Goal: Information Seeking & Learning: Check status

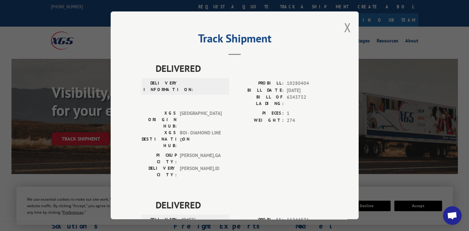
scroll to position [1384, 0]
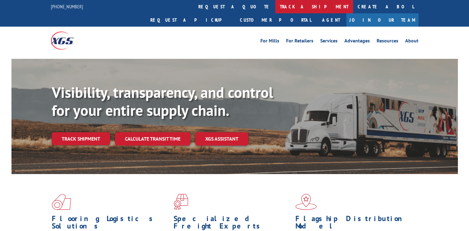
click at [275, 8] on link "track a shipment" at bounding box center [314, 6] width 78 height 13
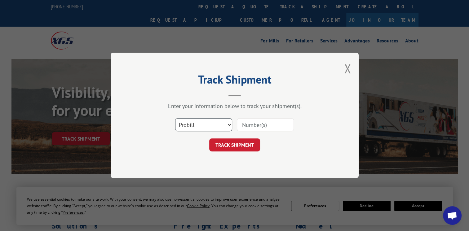
click at [230, 124] on select "Select category... Probill BOL PO" at bounding box center [203, 125] width 57 height 13
select select "po"
click at [175, 119] on select "Select category... Probill BOL PO" at bounding box center [203, 125] width 57 height 13
click at [241, 126] on input at bounding box center [265, 125] width 57 height 13
type input "7373"
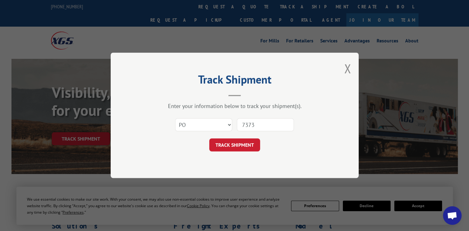
click button "TRACK SHIPMENT" at bounding box center [234, 145] width 51 height 13
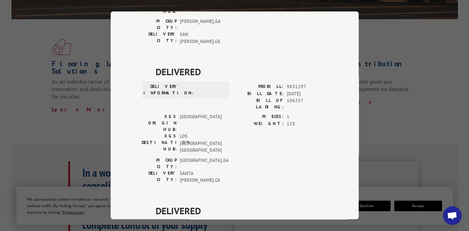
scroll to position [330, 0]
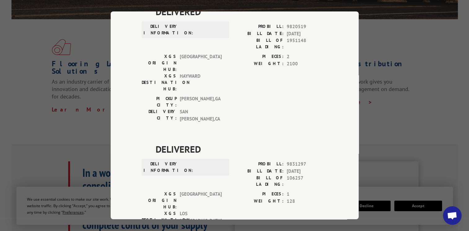
click at [48, 112] on div "Track Shipment DELIVERED DELIVERY INFORMATION: PROBILL: 9547415 BILL DATE: 12/1…" at bounding box center [234, 115] width 469 height 231
click at [446, 45] on div "Track Shipment DELIVERED DELIVERY INFORMATION: PROBILL: 9547415 BILL DATE: 12/1…" at bounding box center [234, 115] width 469 height 231
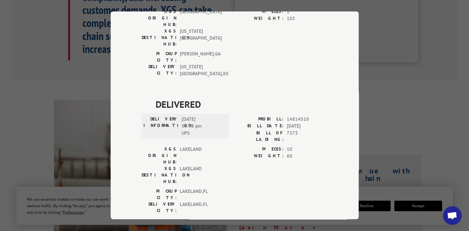
scroll to position [1385, 0]
